Goal: Task Accomplishment & Management: Manage account settings

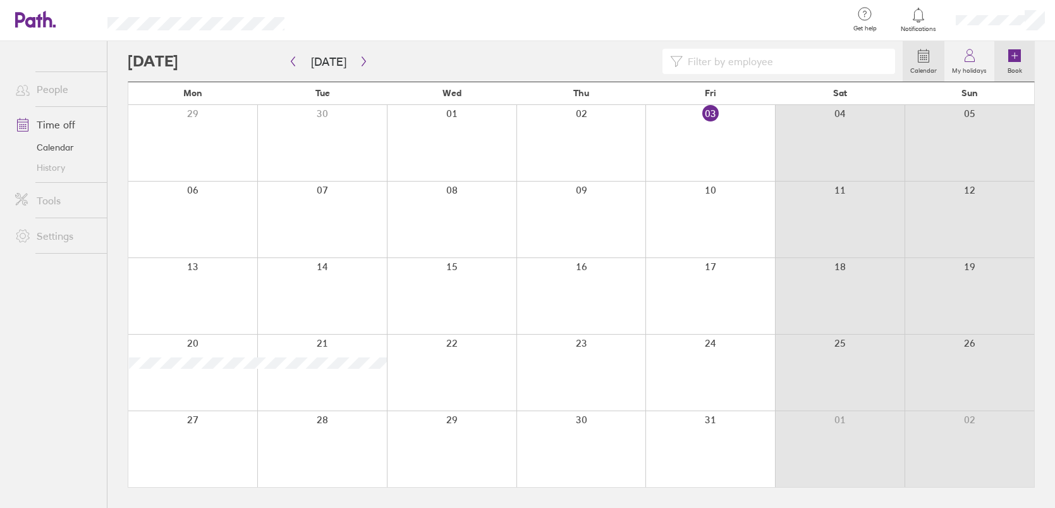
click at [1015, 59] on icon at bounding box center [1015, 55] width 13 height 13
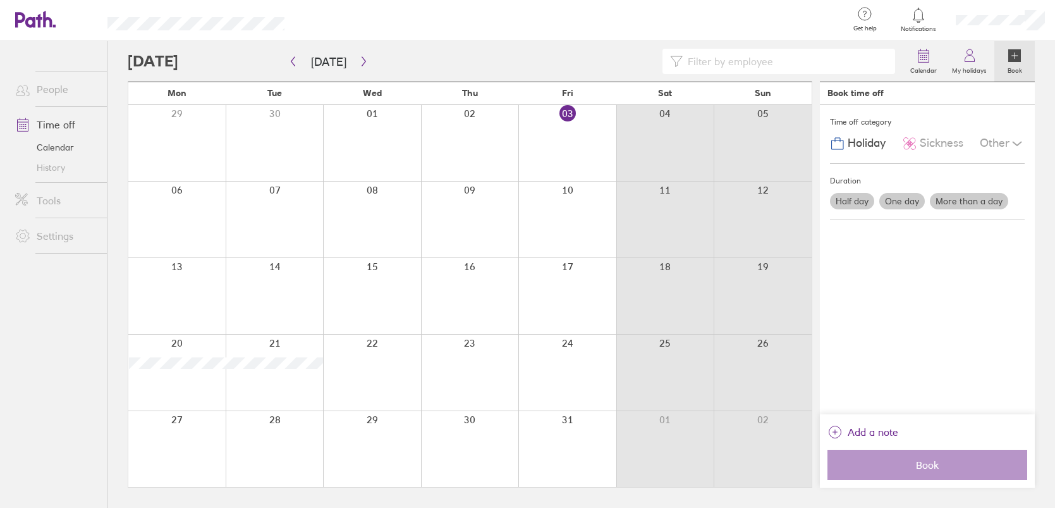
click at [907, 201] on label "One day" at bounding box center [903, 201] width 46 height 16
click at [0, 0] on input "One day" at bounding box center [0, 0] width 0 height 0
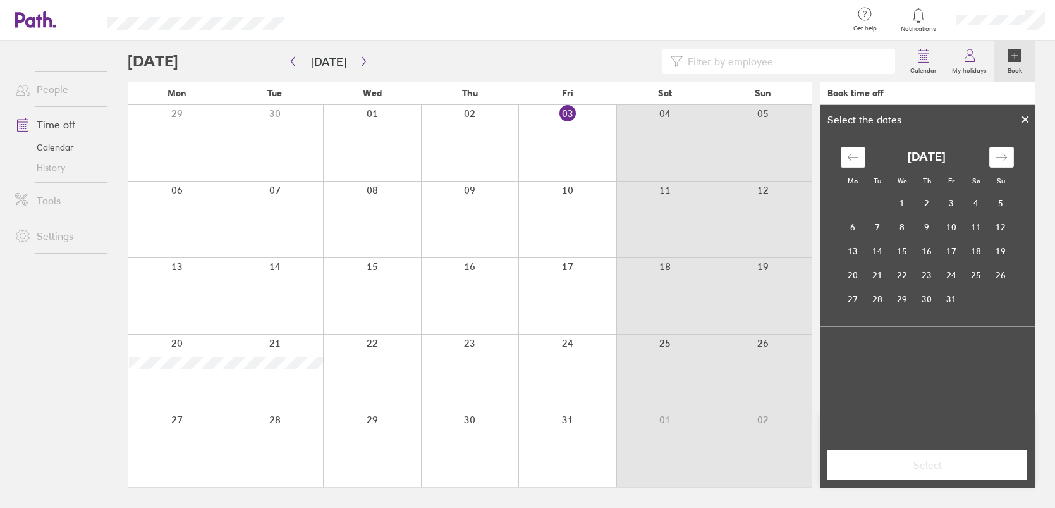
click at [50, 125] on link "Time off" at bounding box center [56, 124] width 102 height 25
